Goal: Contribute content

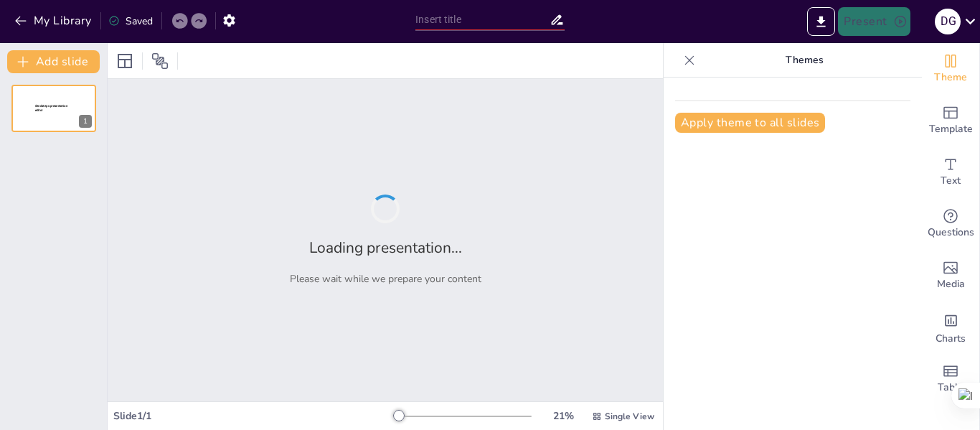
type input "La Enfermería: Integración de Ciencia, Arte y Disciplina en la Práctica Profesi…"
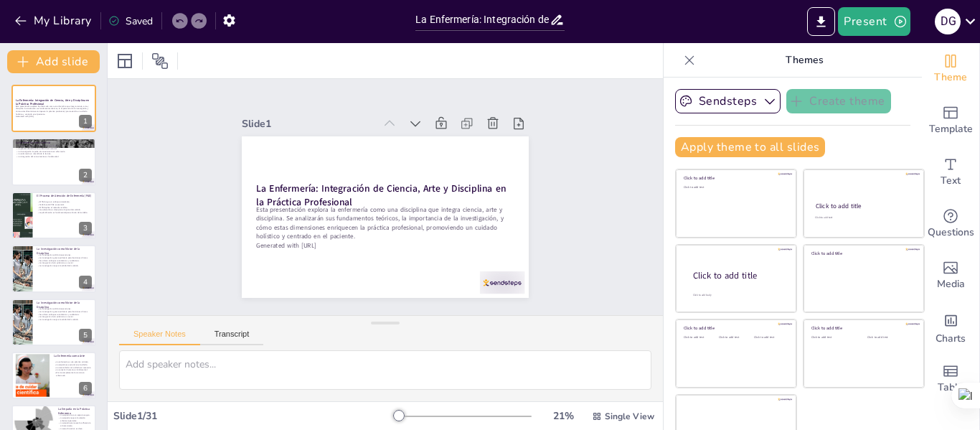
checkbox input "true"
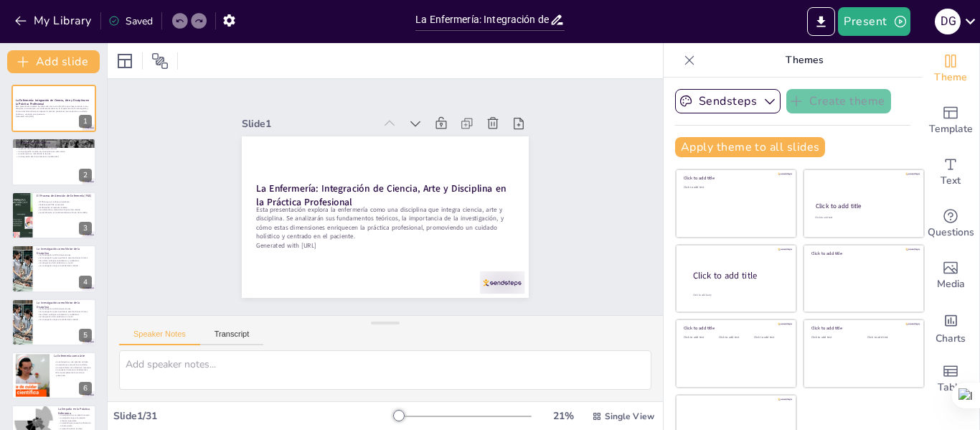
checkbox input "true"
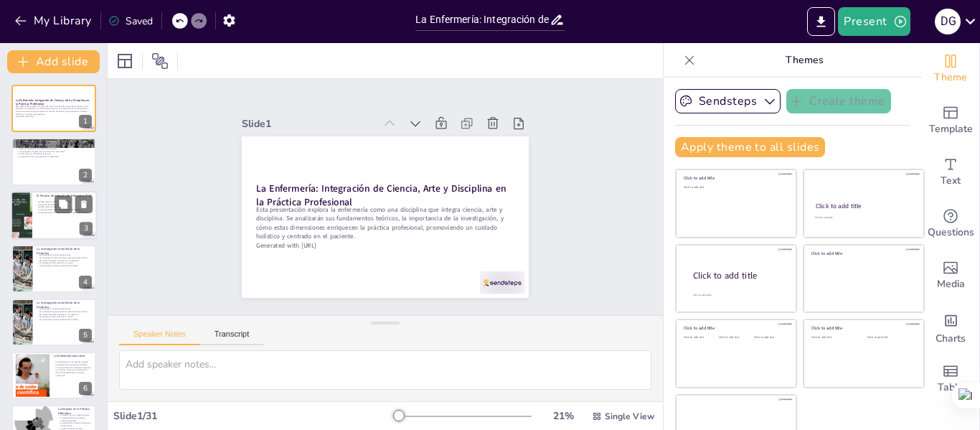
checkbox input "true"
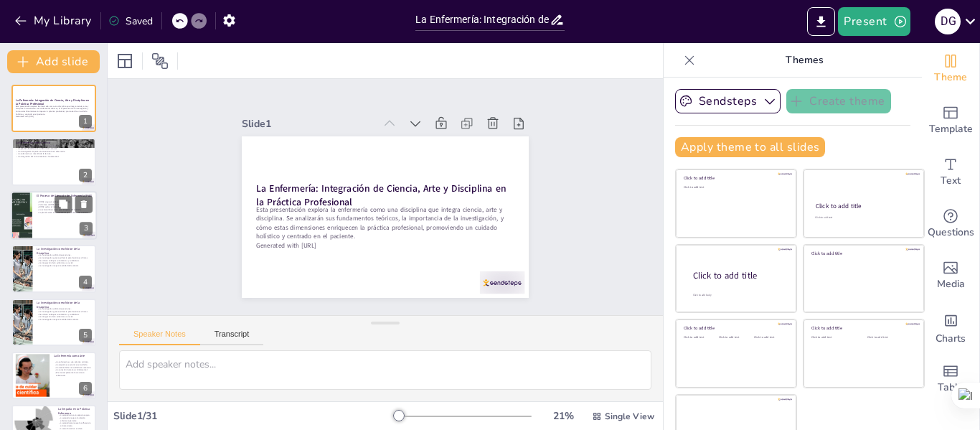
checkbox input "true"
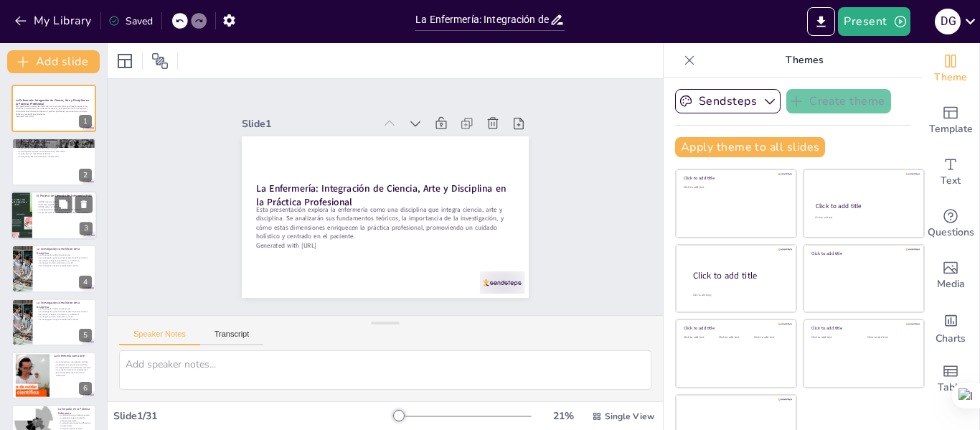
click at [52, 222] on div at bounding box center [54, 215] width 86 height 49
type textarea "El enfoque sistemático del PAE permite una atención organizada y lógica, facili…"
checkbox input "true"
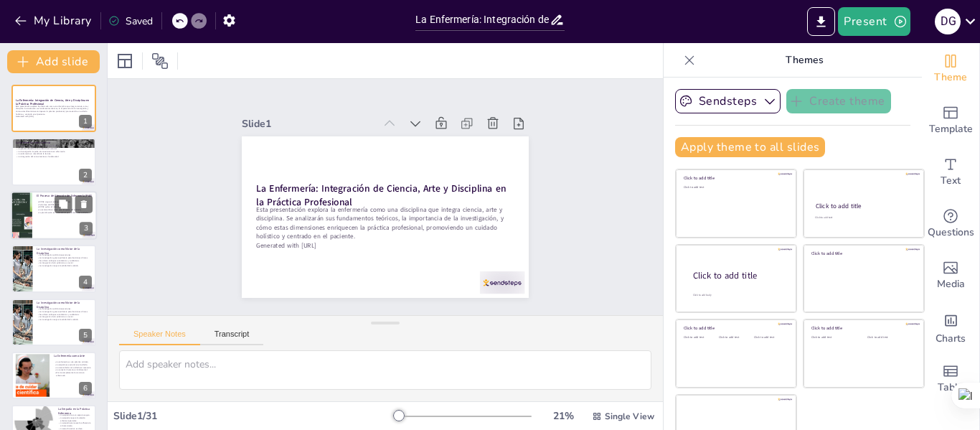
checkbox input "true"
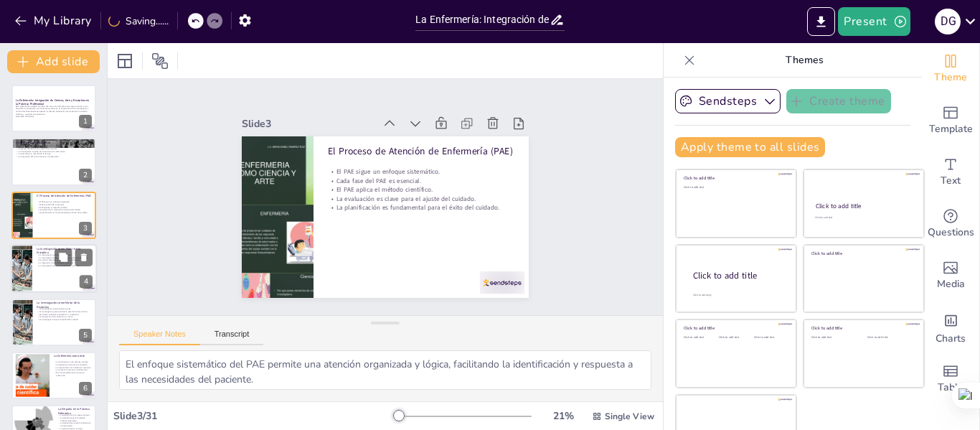
checkbox input "true"
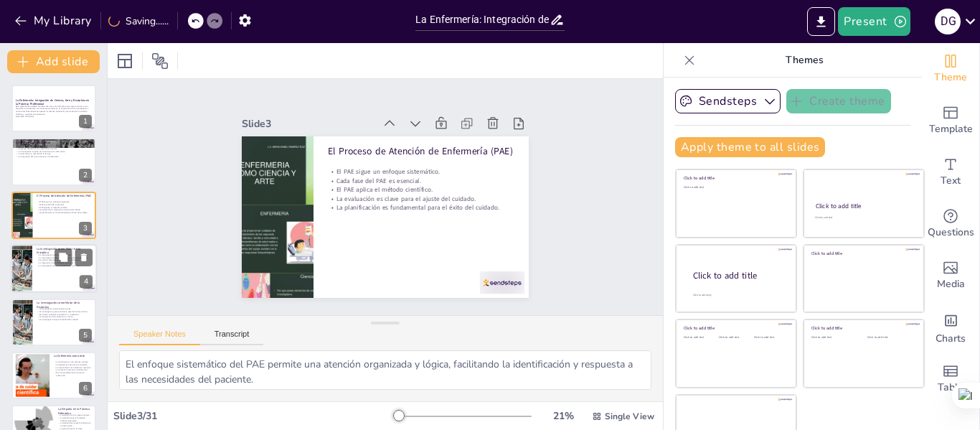
checkbox input "true"
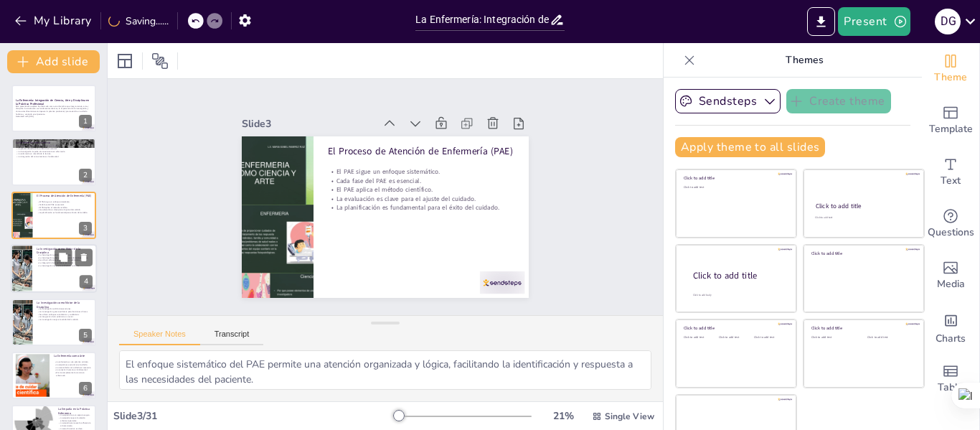
checkbox input "true"
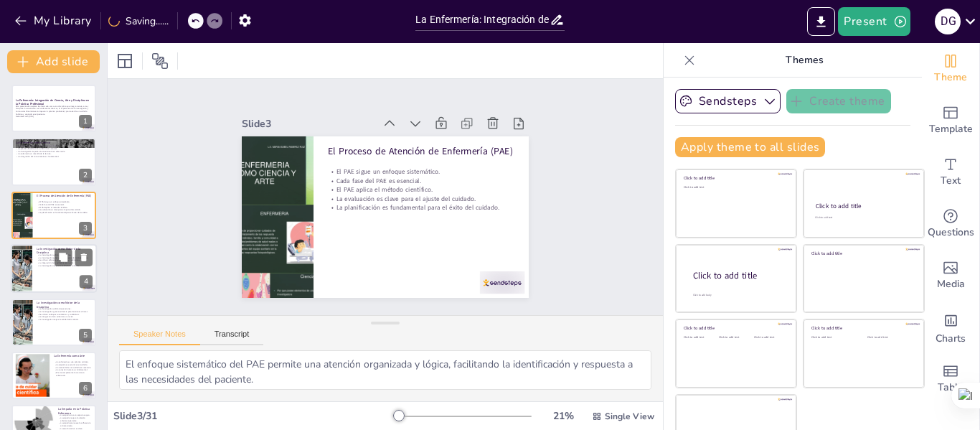
checkbox input "true"
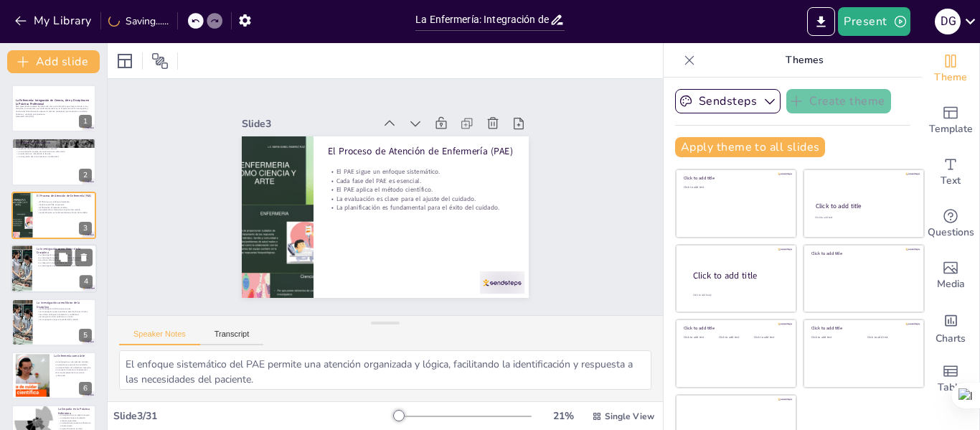
click at [50, 264] on p "La investigación mejora la calidad del cuidado." at bounding box center [65, 265] width 56 height 3
type textarea "La validación de intervenciones a través de la investigación es esencial para a…"
checkbox input "true"
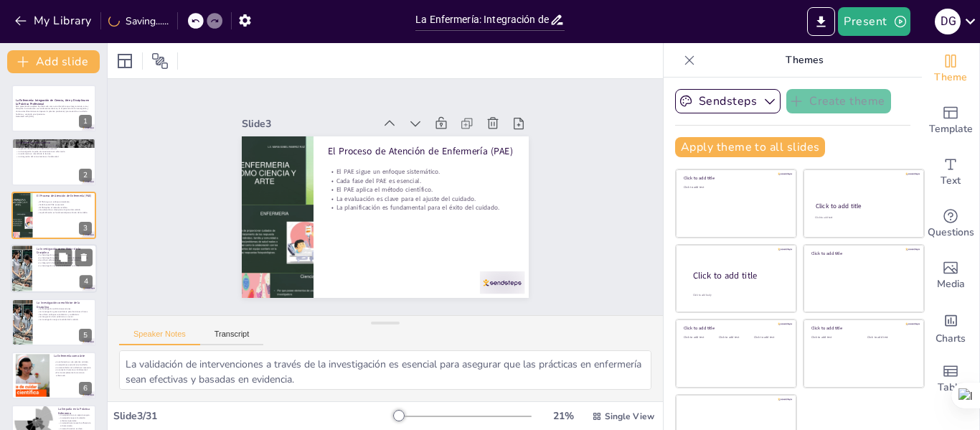
checkbox input "true"
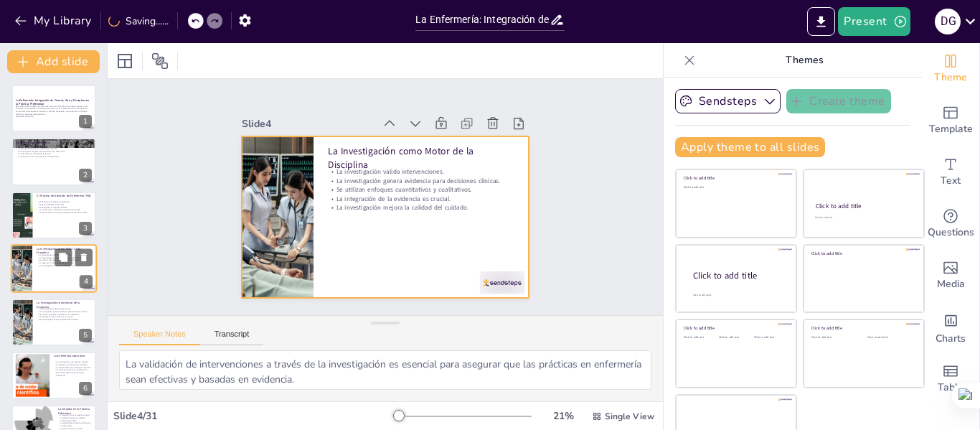
scroll to position [17, 0]
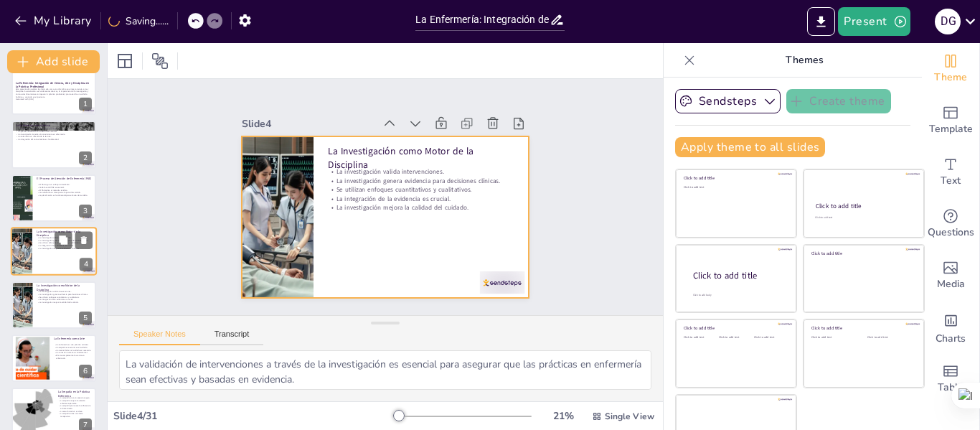
checkbox input "true"
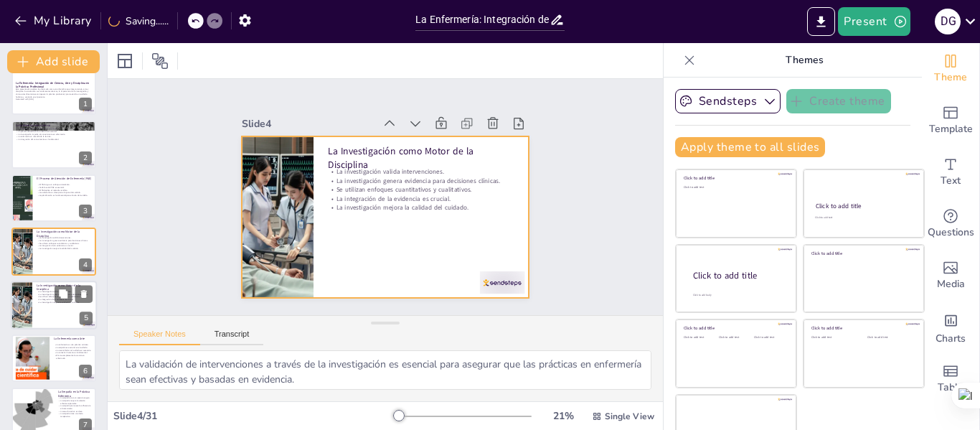
checkbox input "true"
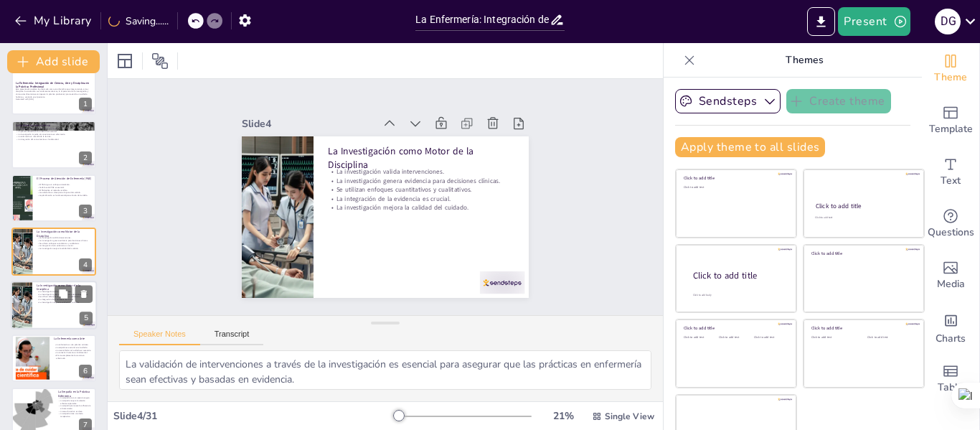
checkbox input "true"
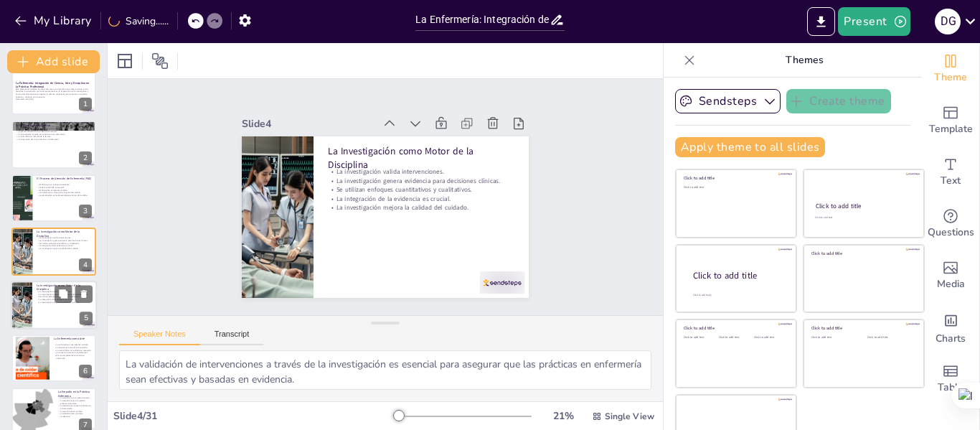
checkbox input "true"
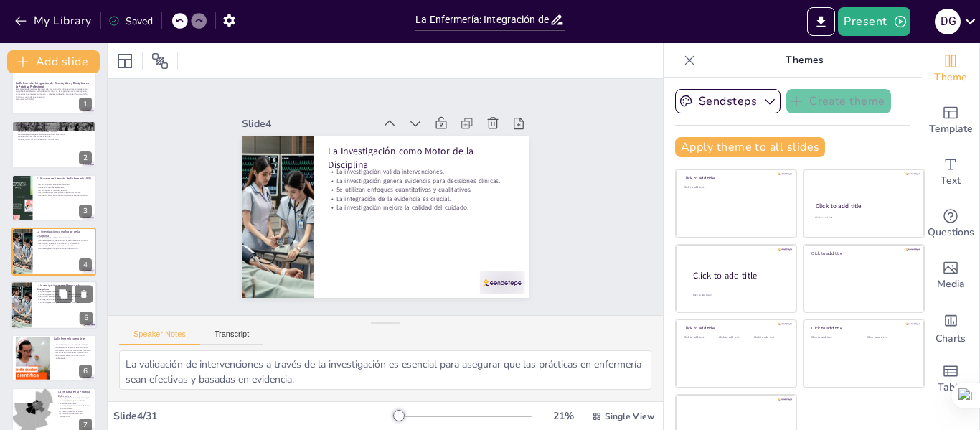
click at [50, 302] on p "La investigación mejora la calidad del cuidado." at bounding box center [65, 302] width 56 height 3
checkbox input "true"
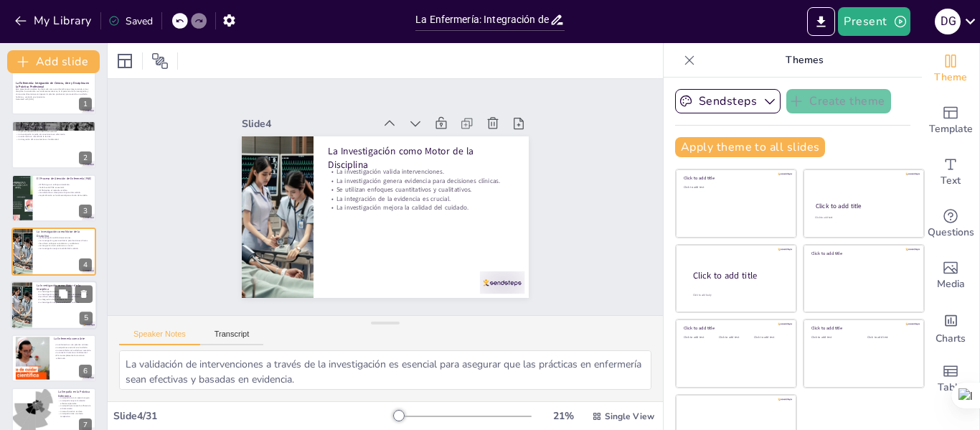
checkbox input "true"
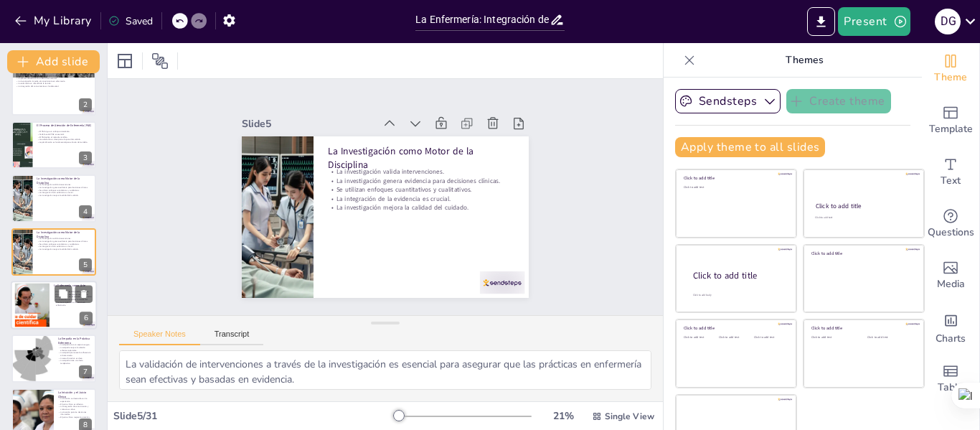
checkbox input "true"
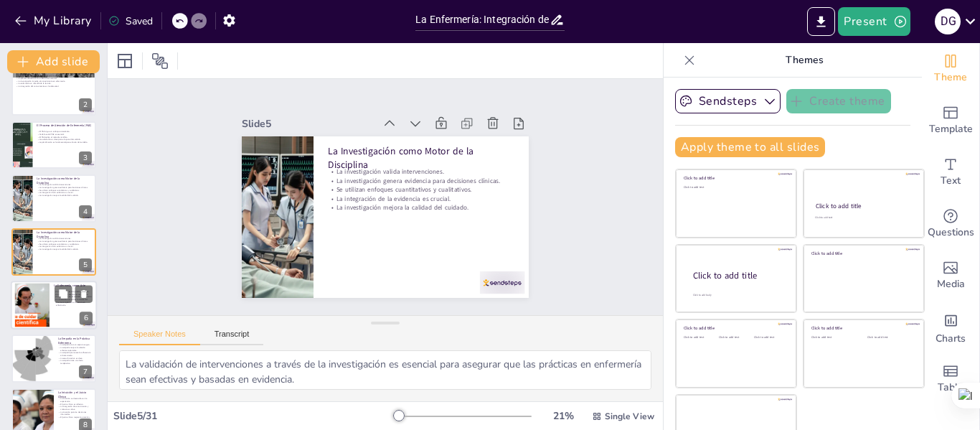
checkbox input "true"
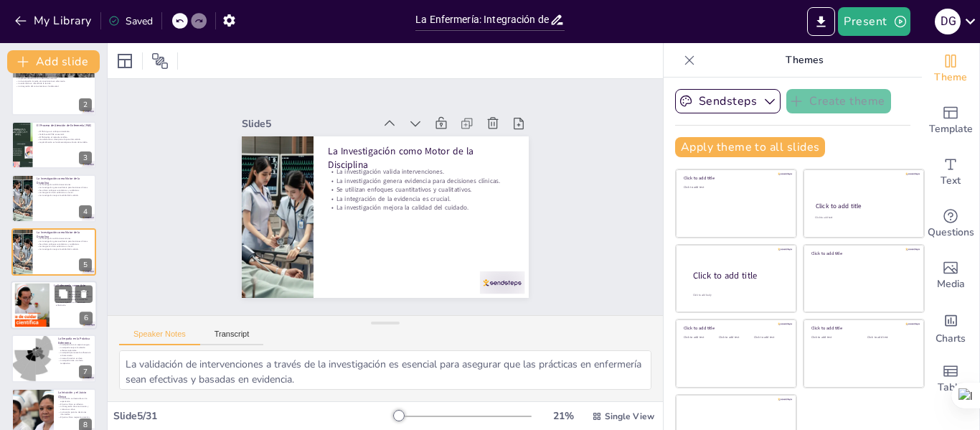
checkbox input "true"
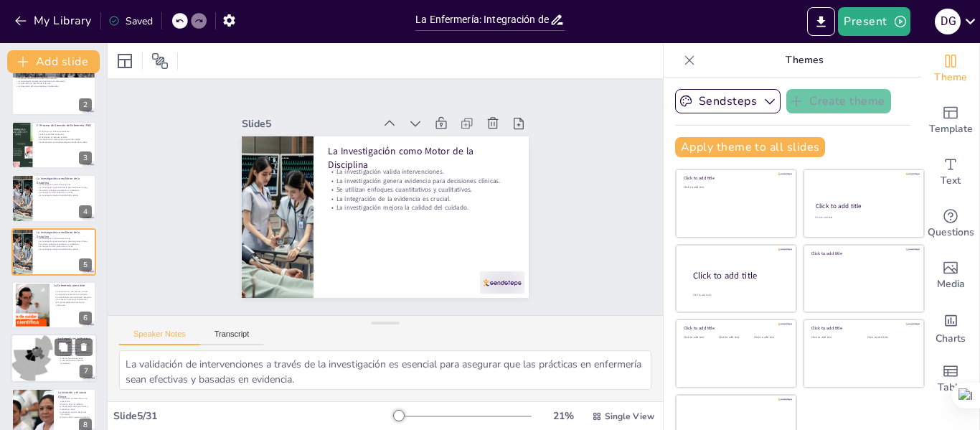
checkbox input "true"
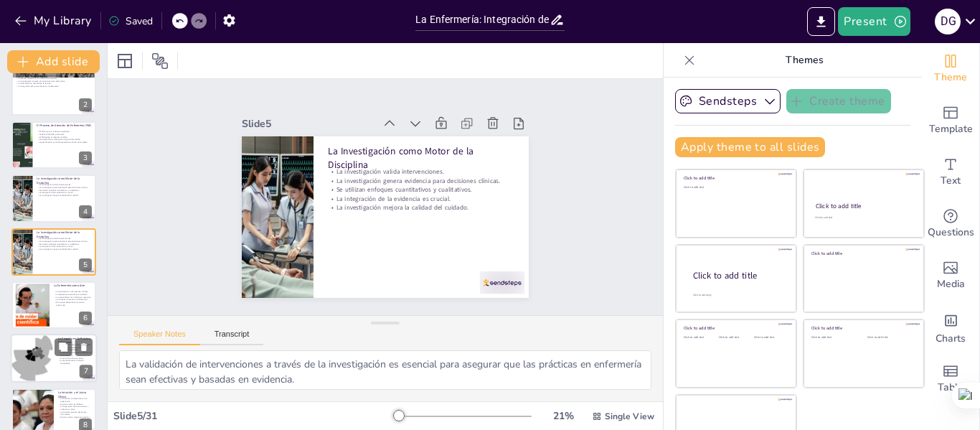
checkbox input "true"
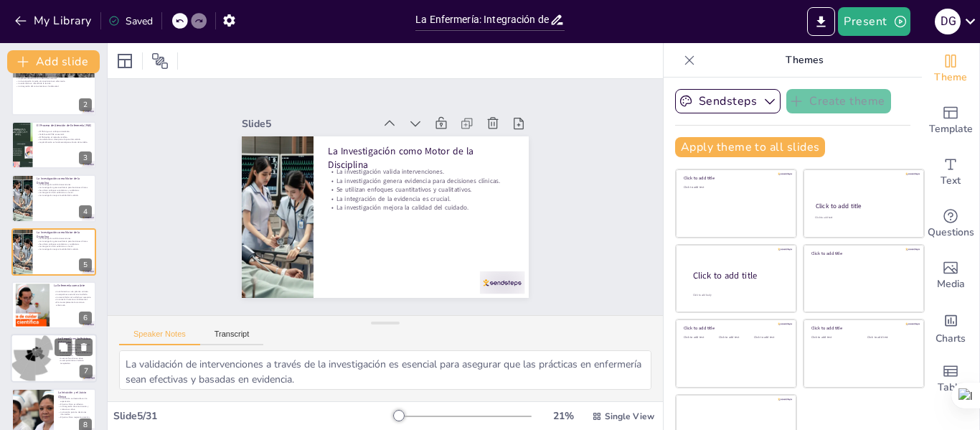
checkbox input "true"
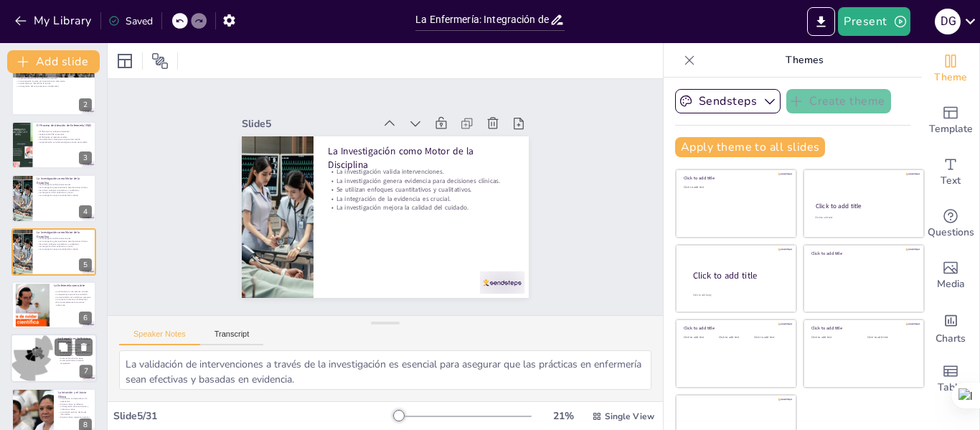
click at [53, 355] on div at bounding box center [32, 358] width 43 height 49
type textarea "La creación de un espacio seguro a través de la empatía permite que los pacient…"
checkbox input "true"
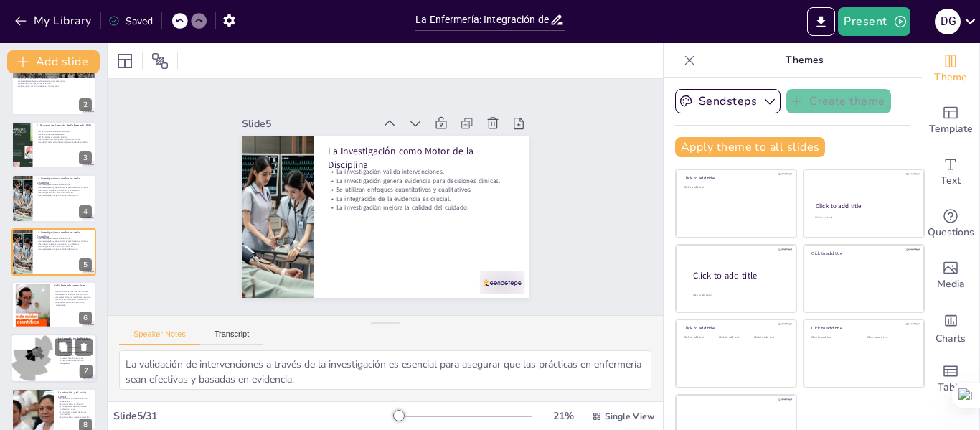
checkbox input "true"
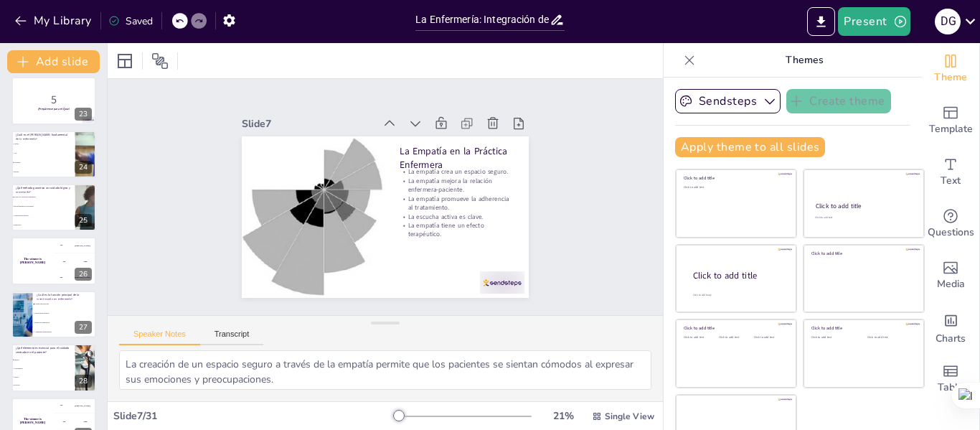
checkbox input "true"
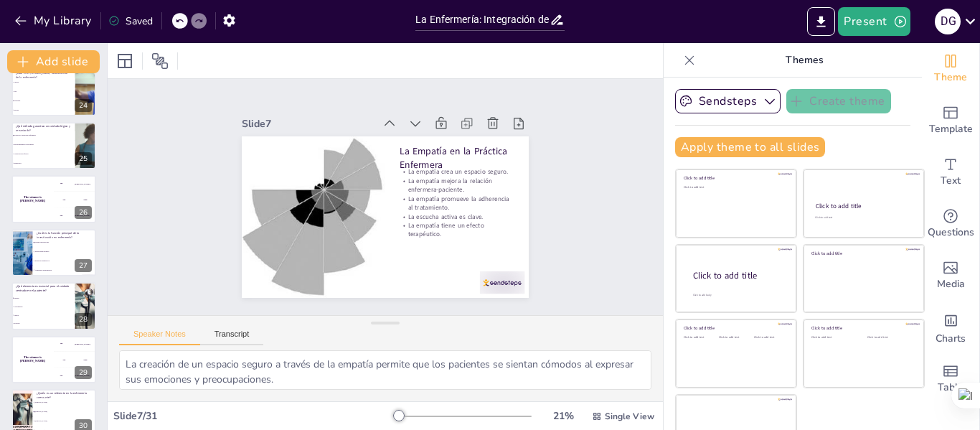
checkbox input "true"
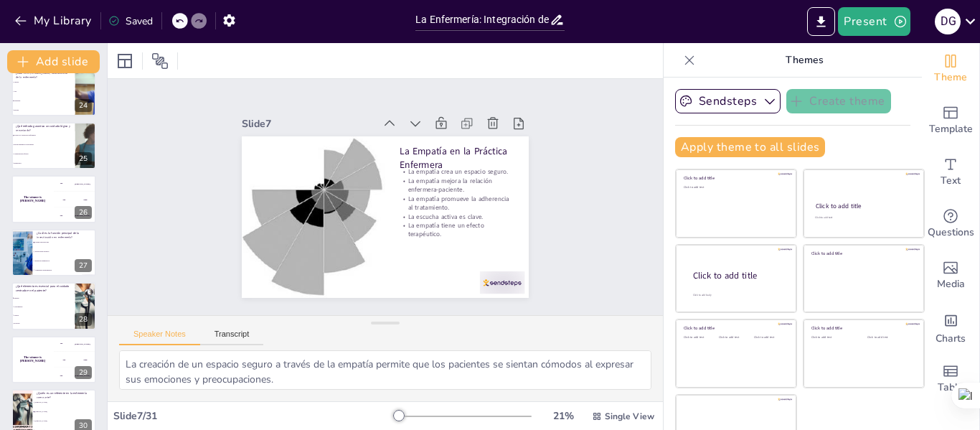
checkbox input "true"
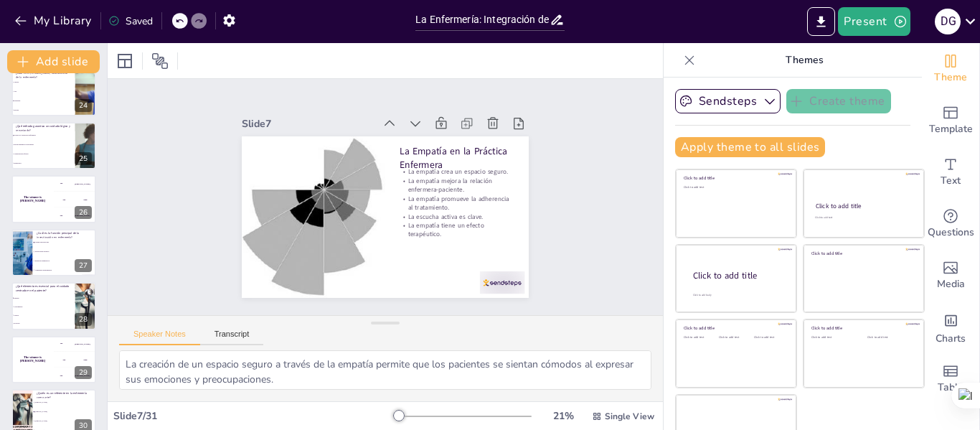
scroll to position [1315, 0]
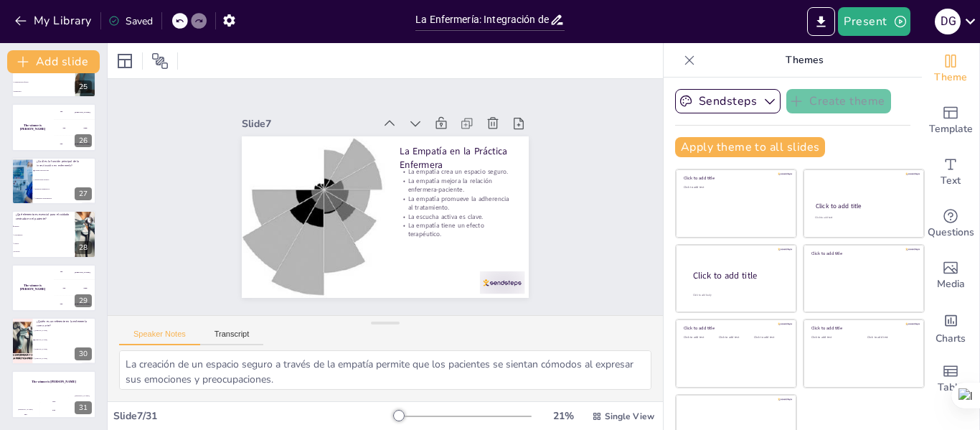
checkbox input "true"
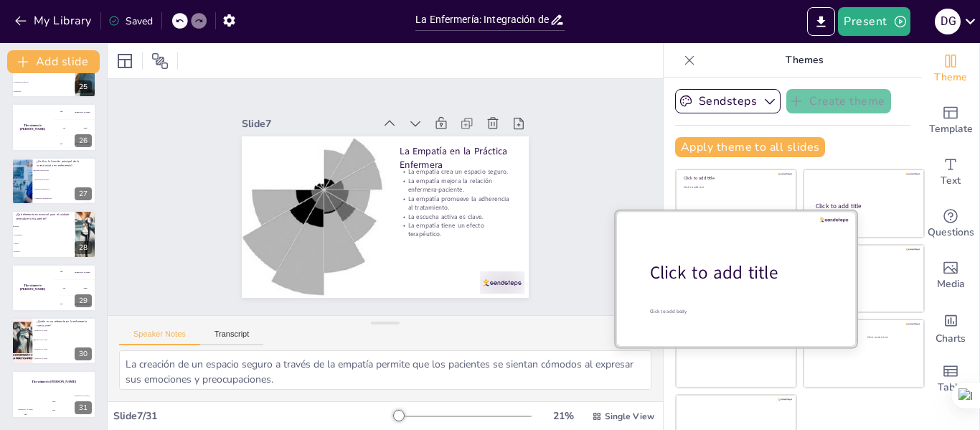
checkbox input "true"
